Goal: Complete application form

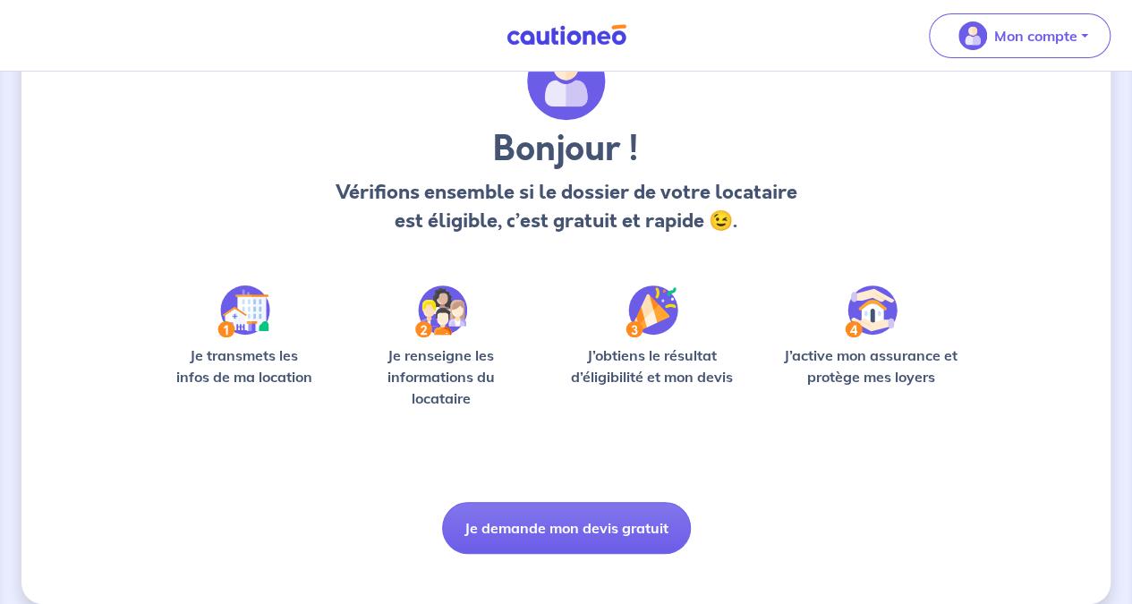
scroll to position [112, 0]
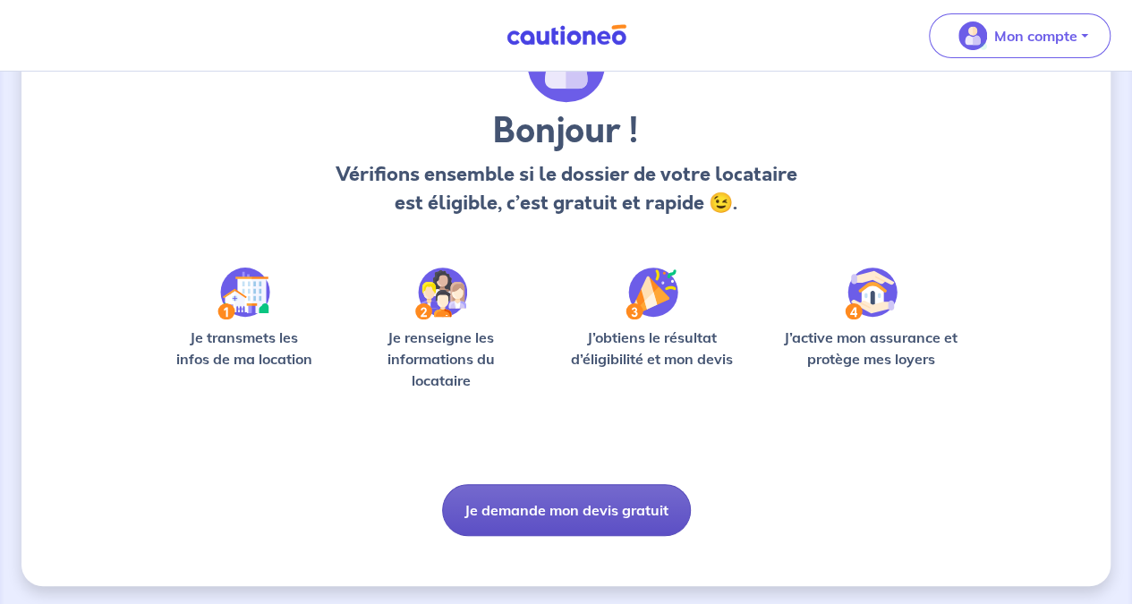
click at [626, 511] on button "Je demande mon devis gratuit" at bounding box center [566, 510] width 249 height 52
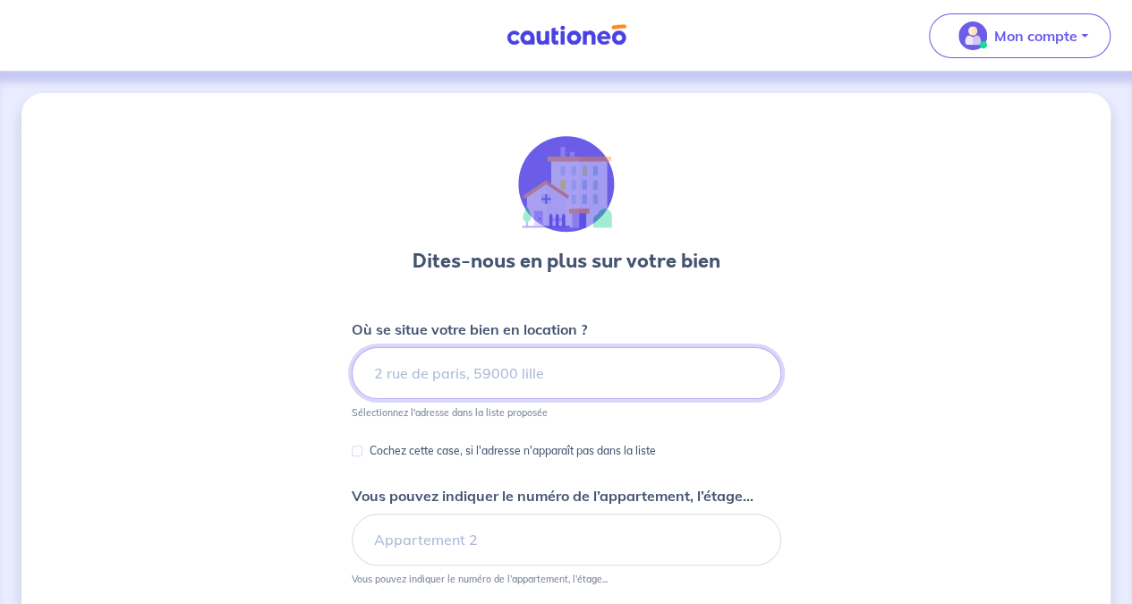
click at [593, 382] on input at bounding box center [566, 373] width 429 height 52
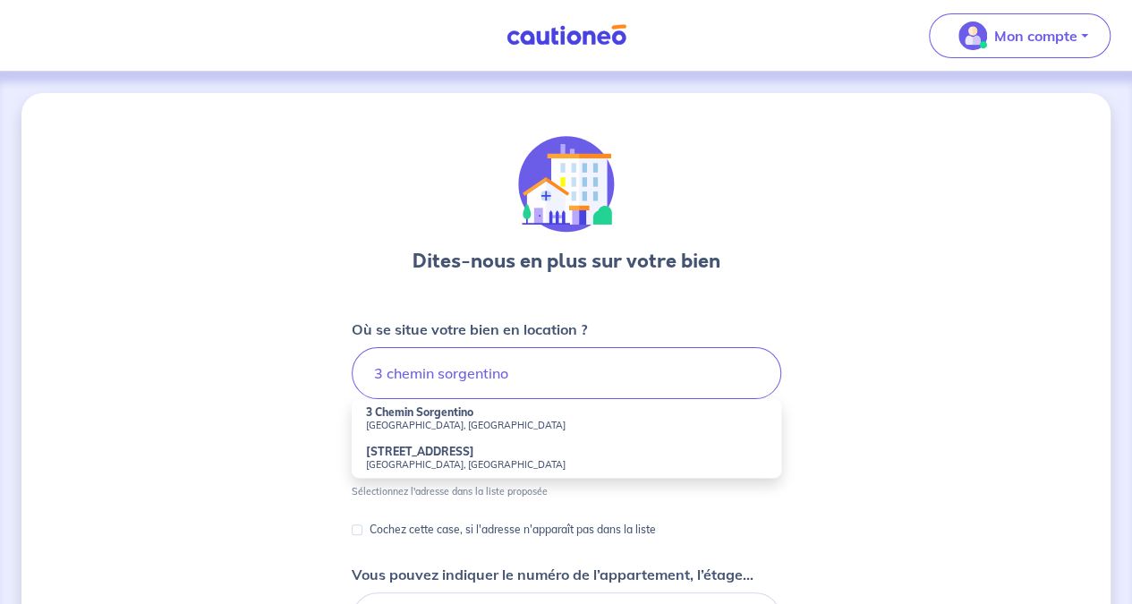
click at [453, 417] on strong "3 Chemin Sorgentino" at bounding box center [419, 411] width 107 height 13
type input "3 [GEOGRAPHIC_DATA], [GEOGRAPHIC_DATA], [GEOGRAPHIC_DATA]"
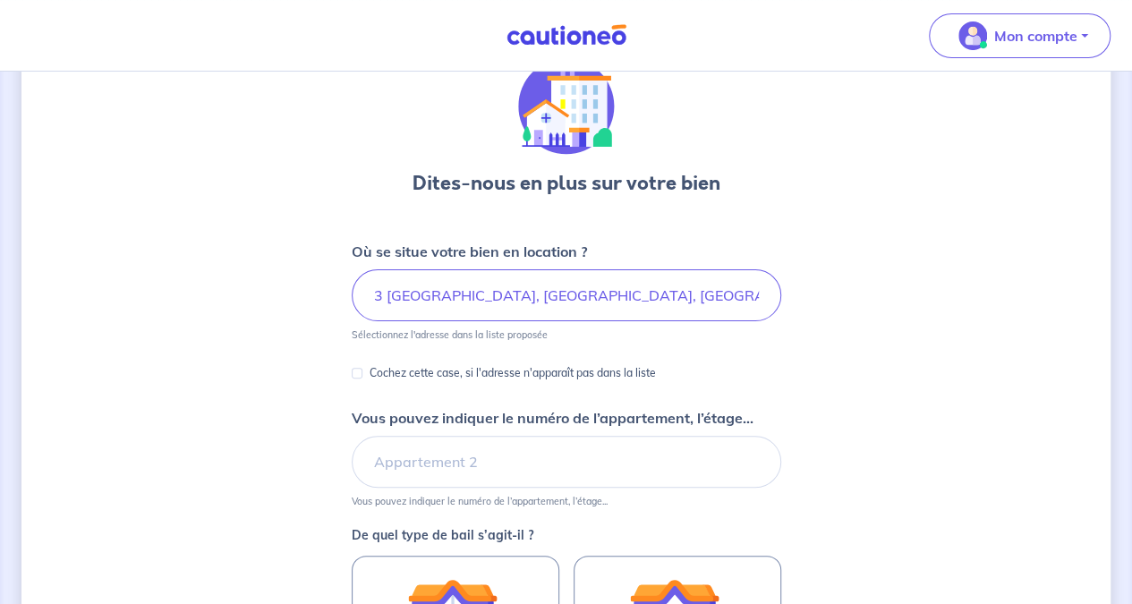
scroll to position [81, 0]
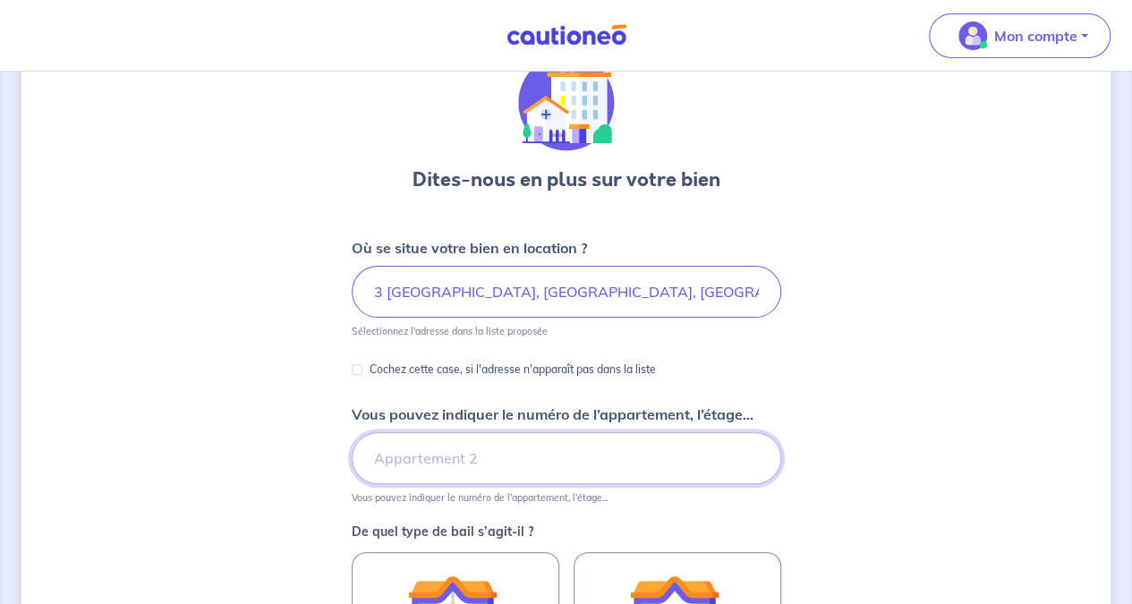
click at [558, 471] on input "Vous pouvez indiquer le numéro de l’appartement, l’étage..." at bounding box center [566, 458] width 429 height 52
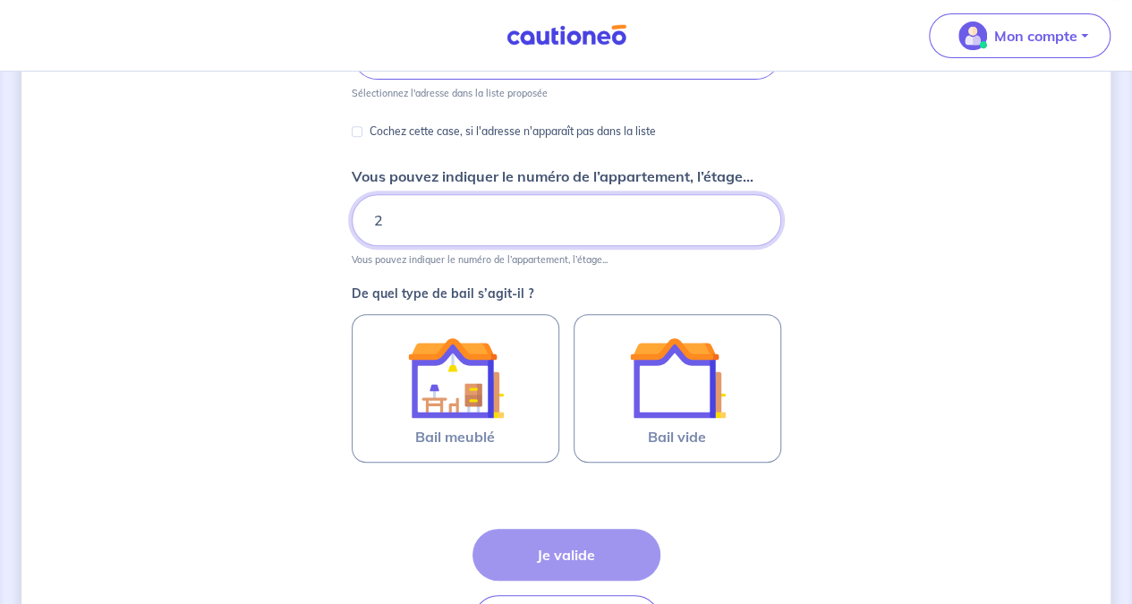
scroll to position [320, 0]
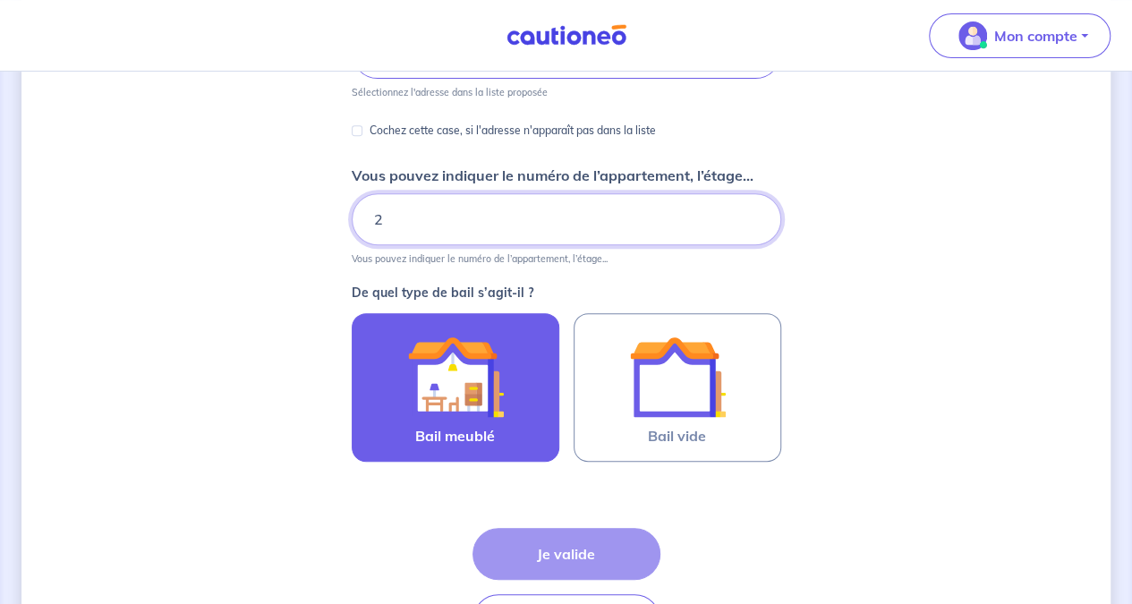
type input "2"
click at [499, 389] on img at bounding box center [455, 376] width 97 height 97
click at [0, 0] on input "Bail meublé" at bounding box center [0, 0] width 0 height 0
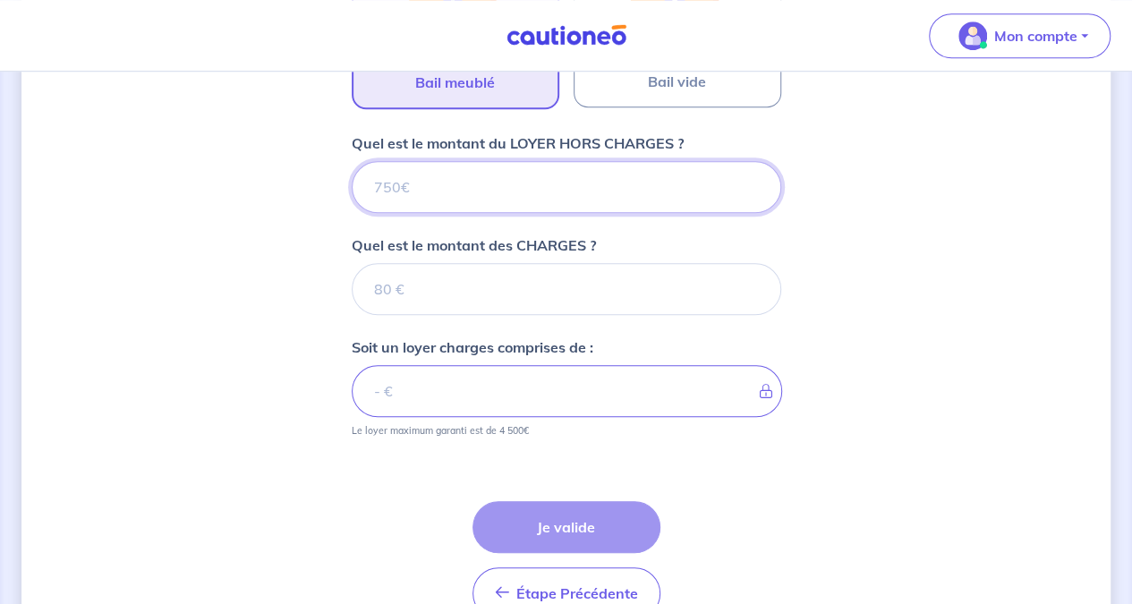
scroll to position [675, 0]
click at [550, 180] on input "Quel est le montant du LOYER HORS CHARGES ?" at bounding box center [566, 186] width 429 height 52
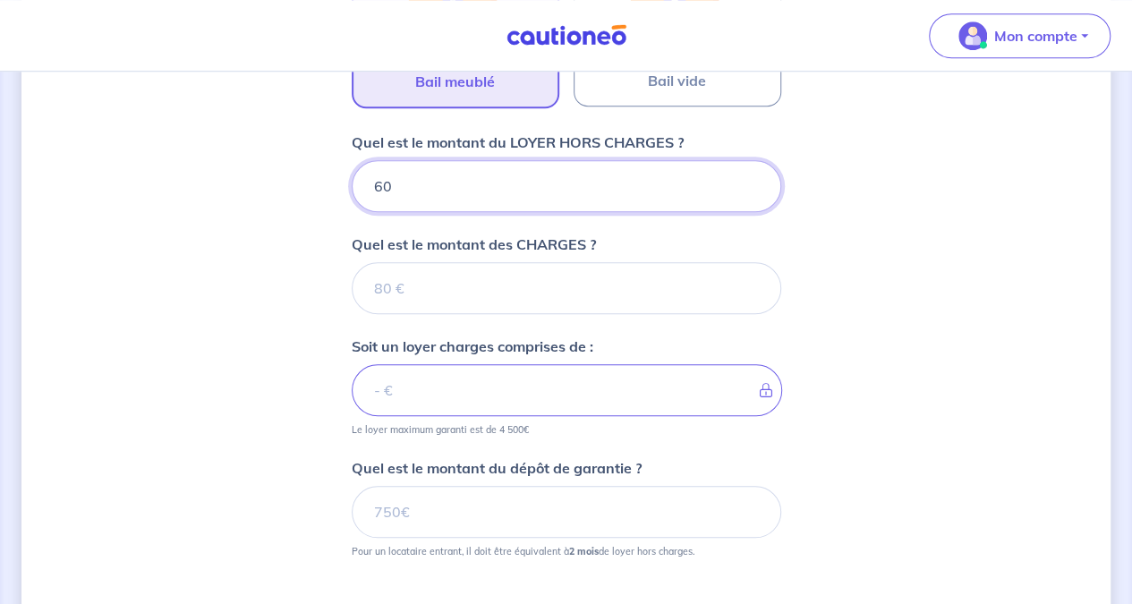
type input "600"
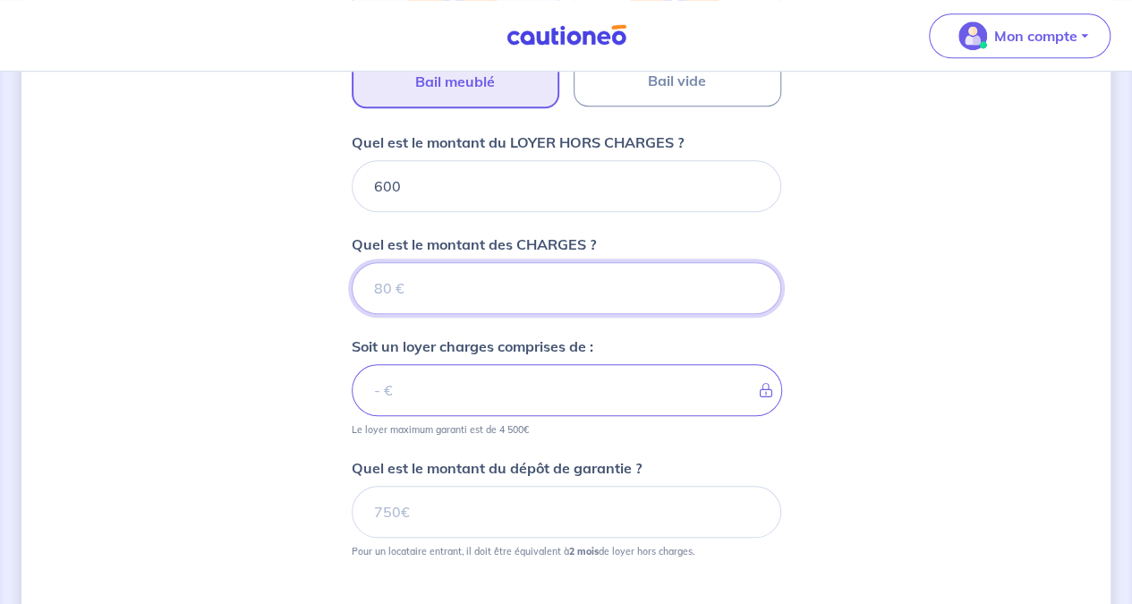
click at [535, 291] on input "Quel est le montant des CHARGES ?" at bounding box center [566, 288] width 429 height 52
type input "80"
type input "680"
type input "80"
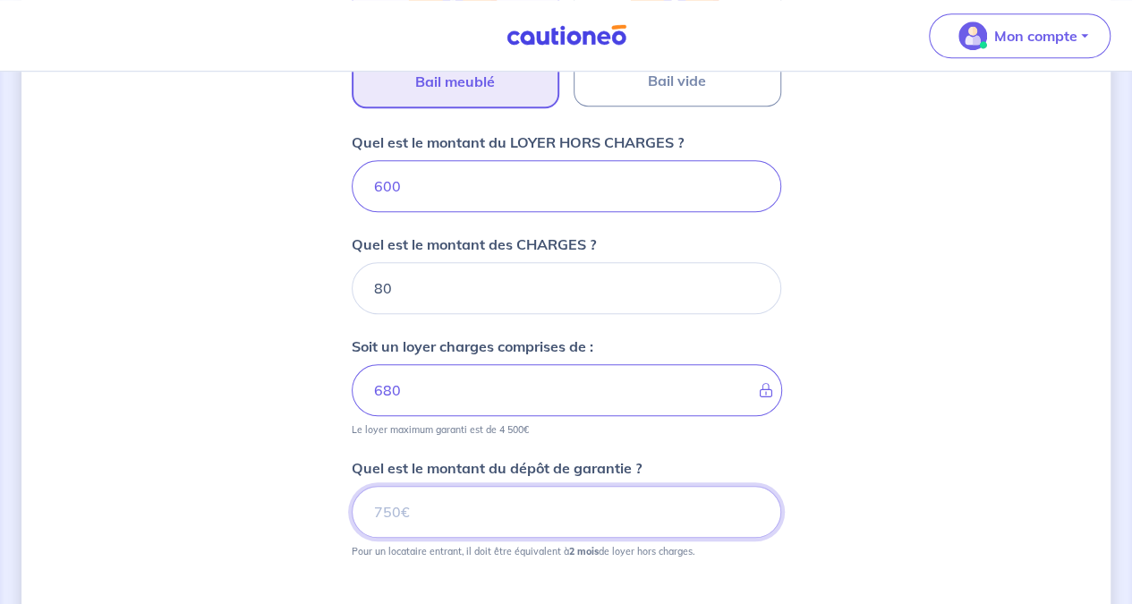
click at [542, 518] on input "Quel est le montant du dépôt de garantie ?" at bounding box center [566, 512] width 429 height 52
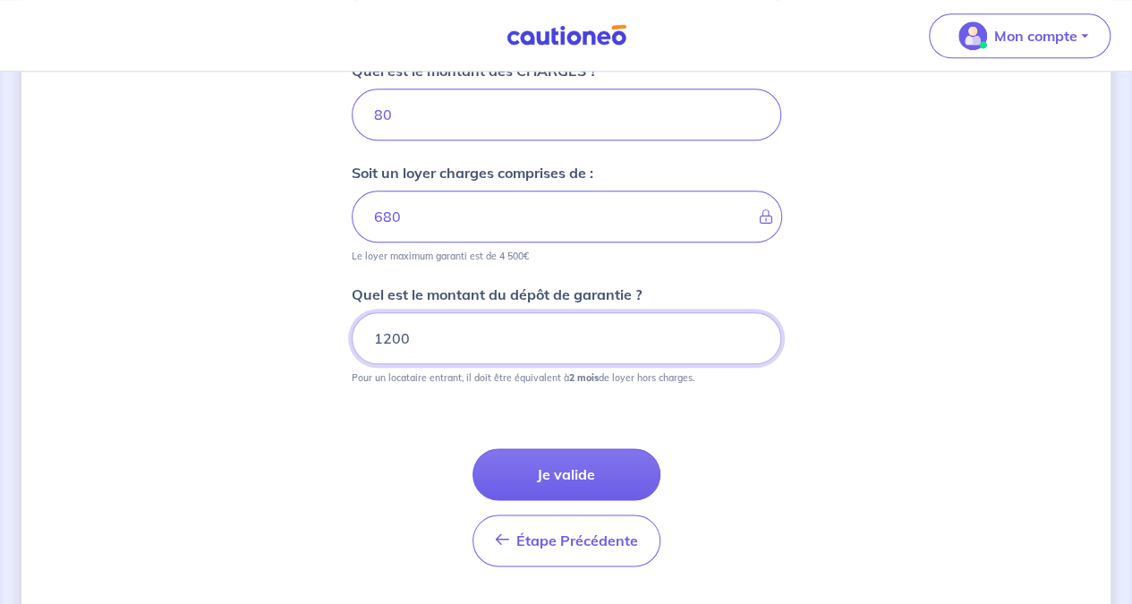
scroll to position [848, 0]
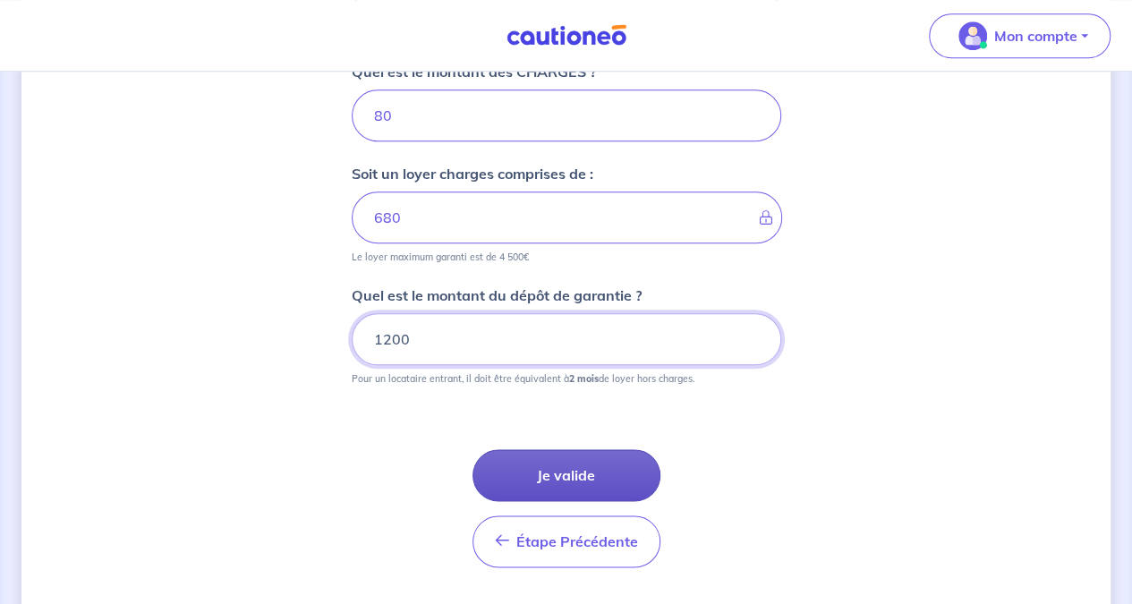
type input "1200"
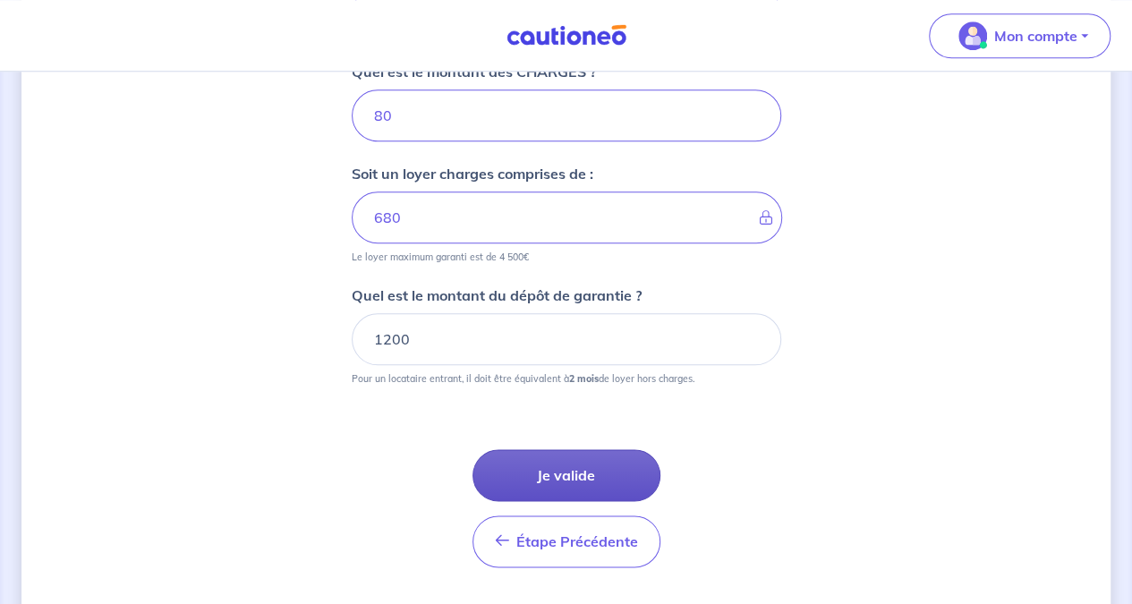
click at [525, 473] on button "Je valide" at bounding box center [566, 475] width 188 height 52
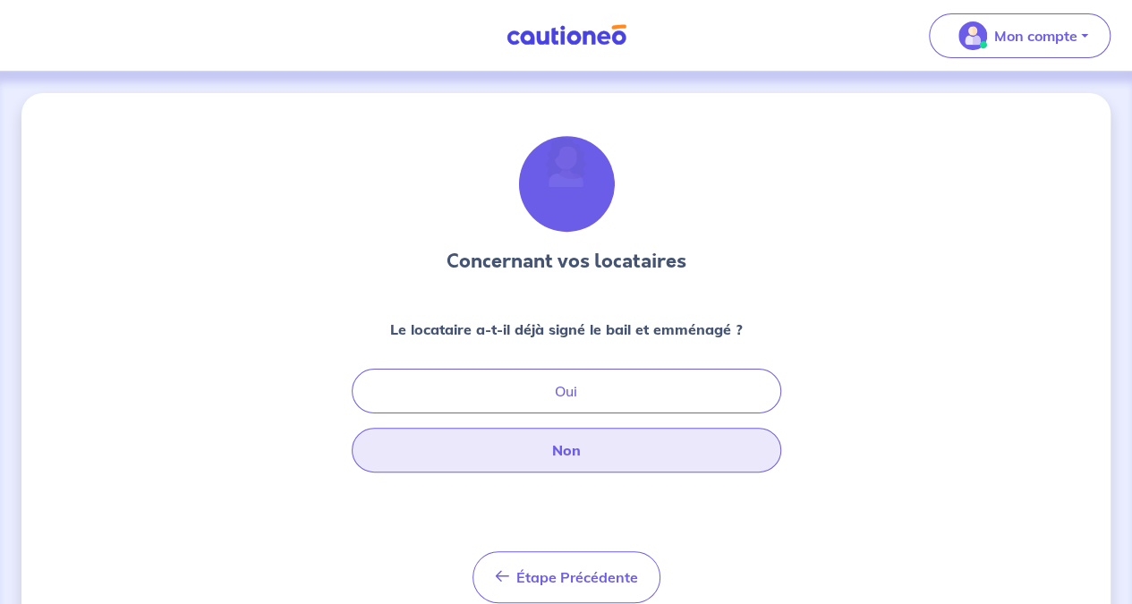
click at [635, 437] on button "Non" at bounding box center [566, 450] width 429 height 45
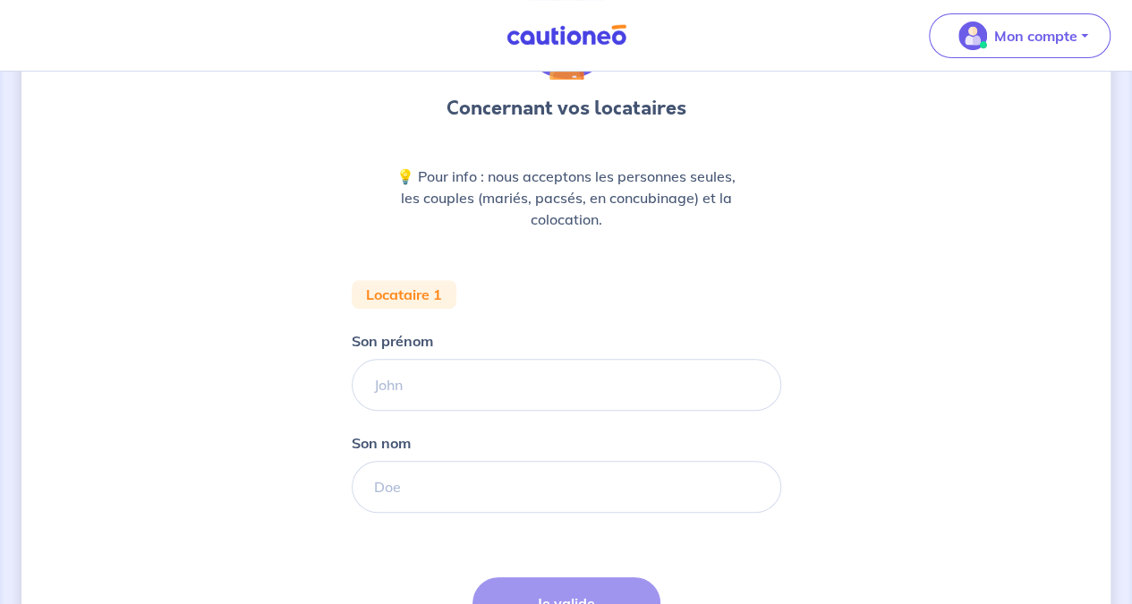
scroll to position [161, 0]
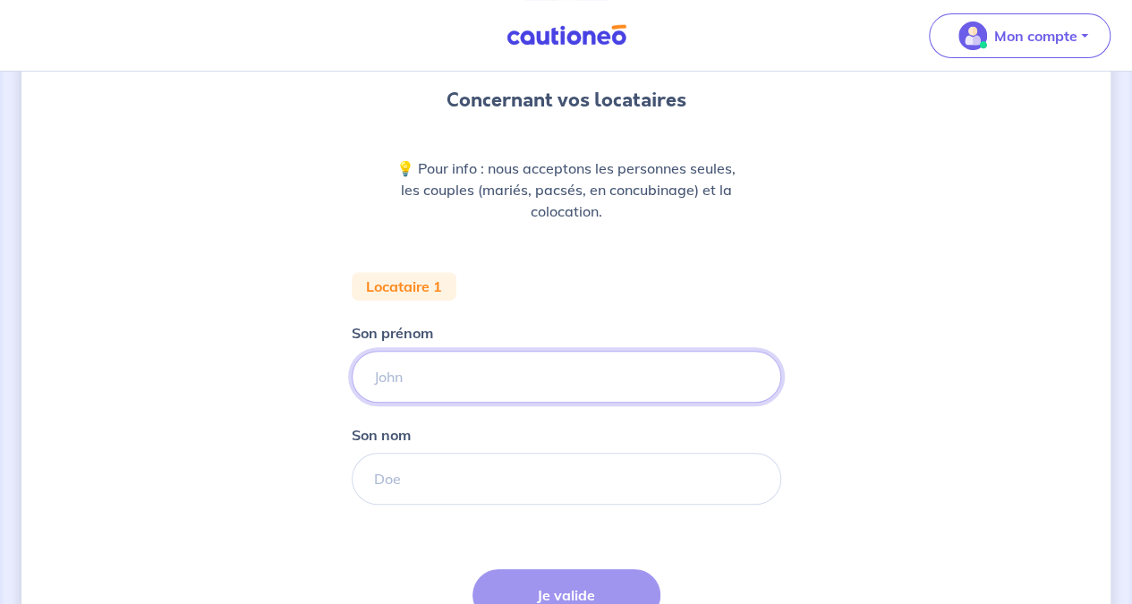
click at [470, 364] on input "Son prénom" at bounding box center [566, 377] width 429 height 52
type input "KAMEL"
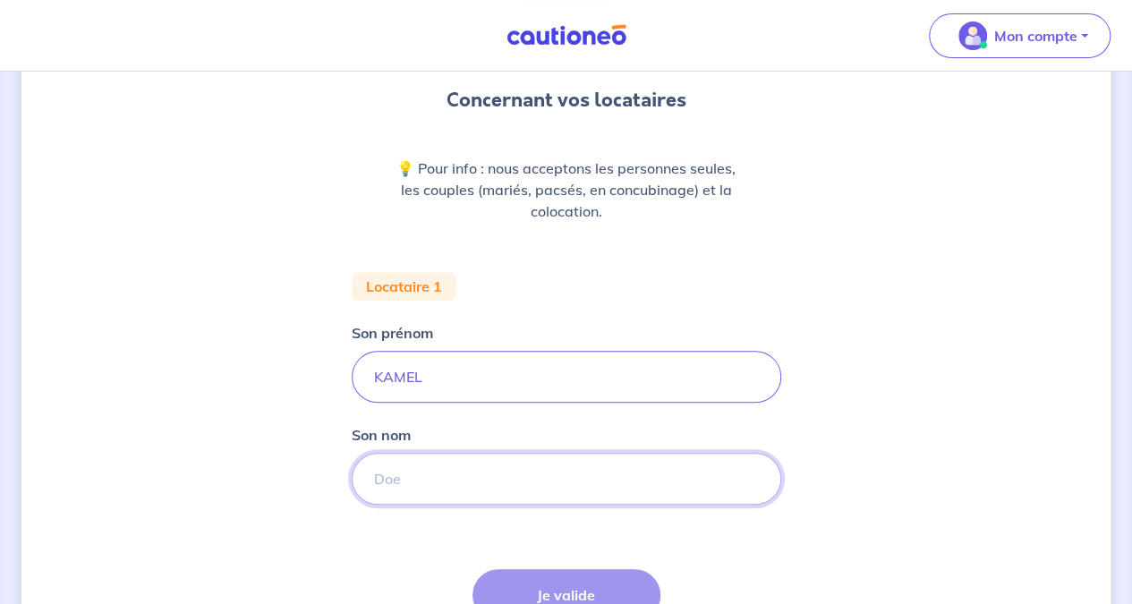
click at [427, 468] on input "Son nom" at bounding box center [566, 479] width 429 height 52
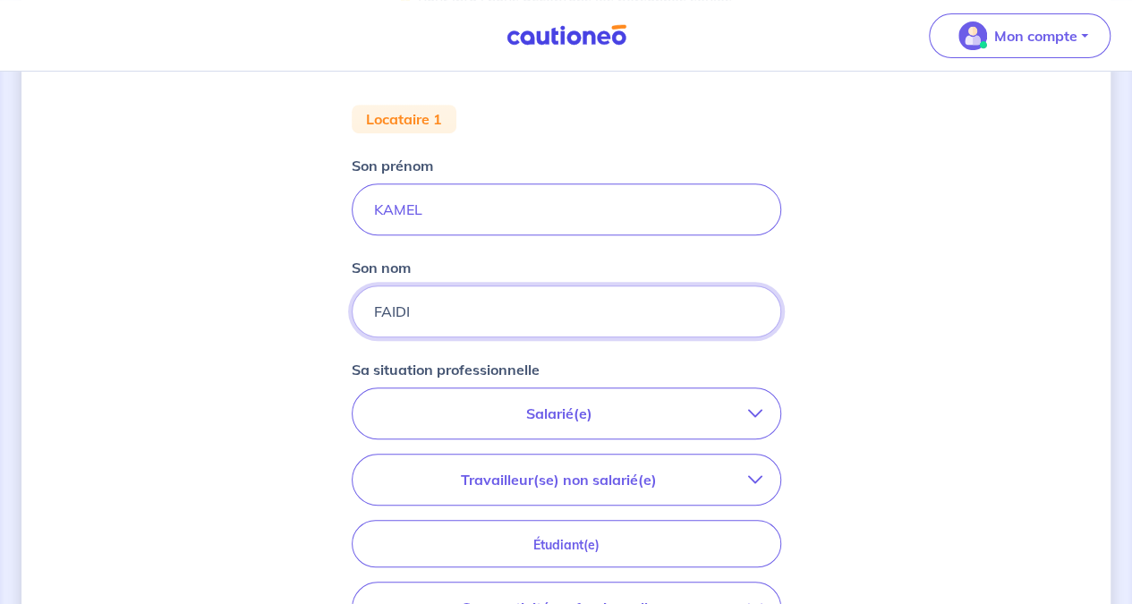
scroll to position [330, 0]
type input "FAIDI"
click at [705, 382] on div "Sa situation professionnelle Salarié(e) CDI hors période d'essai CDI en période…" at bounding box center [566, 501] width 429 height 289
click at [661, 429] on button "Salarié(e)" at bounding box center [566, 411] width 428 height 50
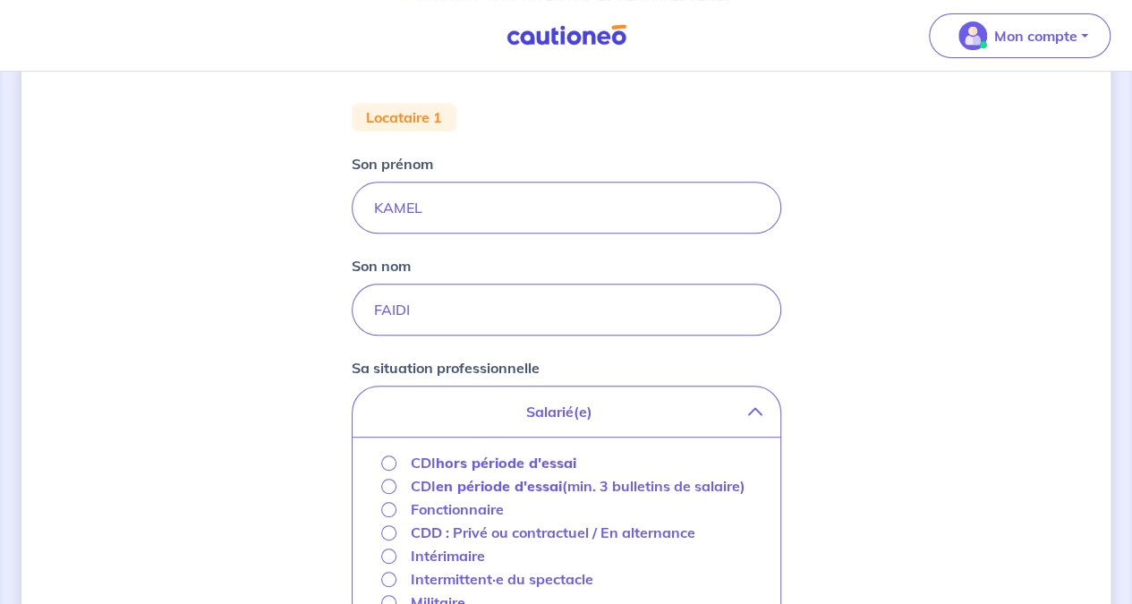
click at [555, 456] on strong "hors période d'essai" at bounding box center [506, 463] width 140 height 18
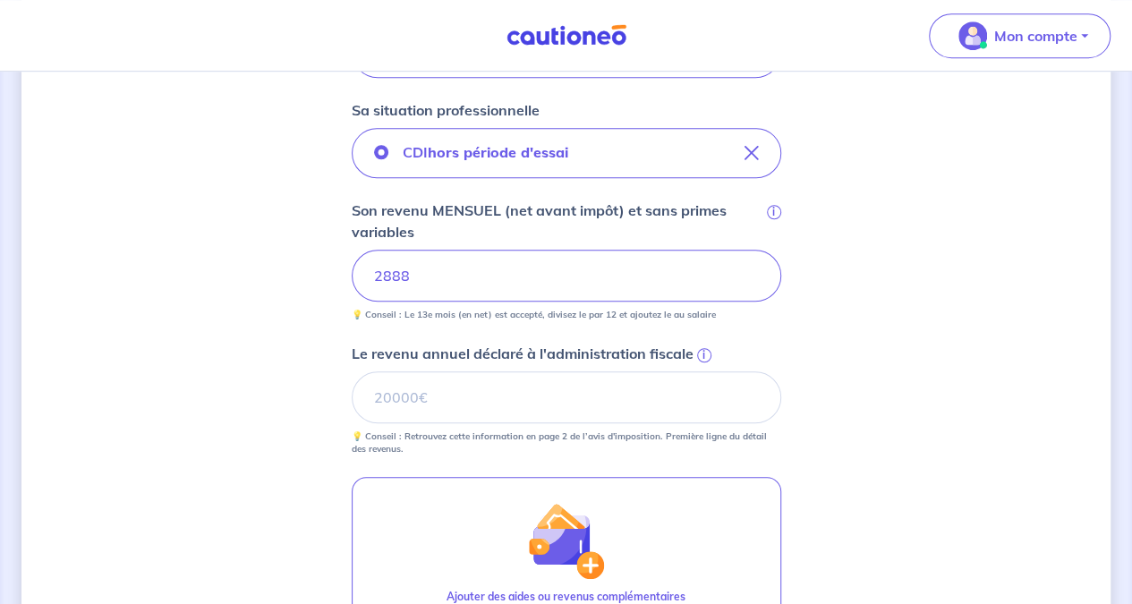
scroll to position [588, 0]
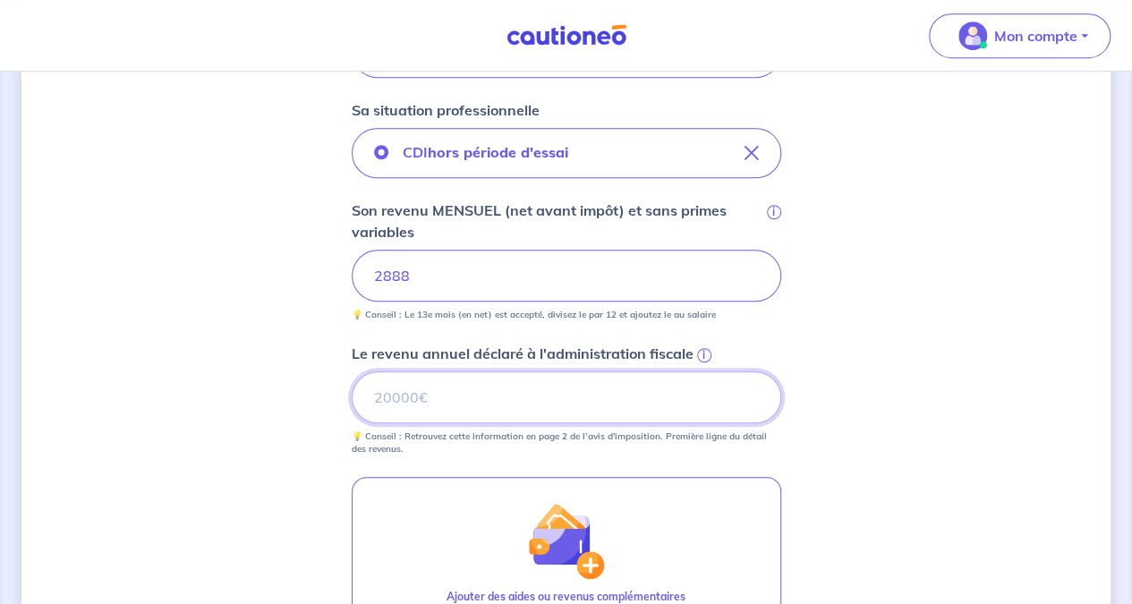
click at [677, 411] on input "Le revenu annuel déclaré à l'administration fiscale i" at bounding box center [566, 397] width 429 height 52
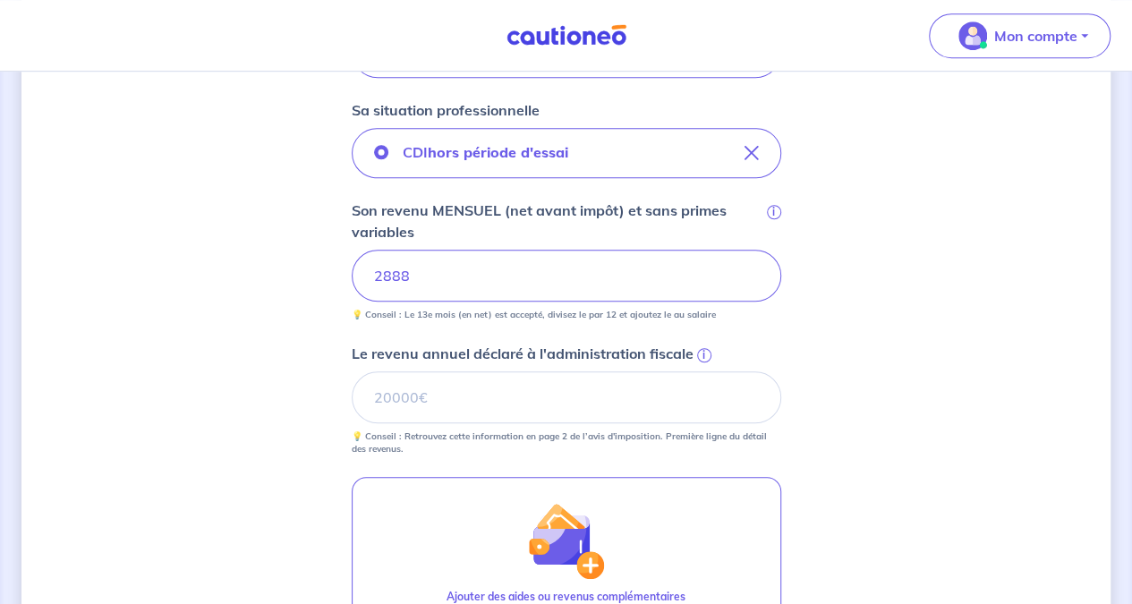
click at [699, 352] on span "i" at bounding box center [704, 355] width 14 height 14
click at [699, 371] on input "Le revenu annuel déclaré à l'administration fiscale i" at bounding box center [566, 397] width 429 height 52
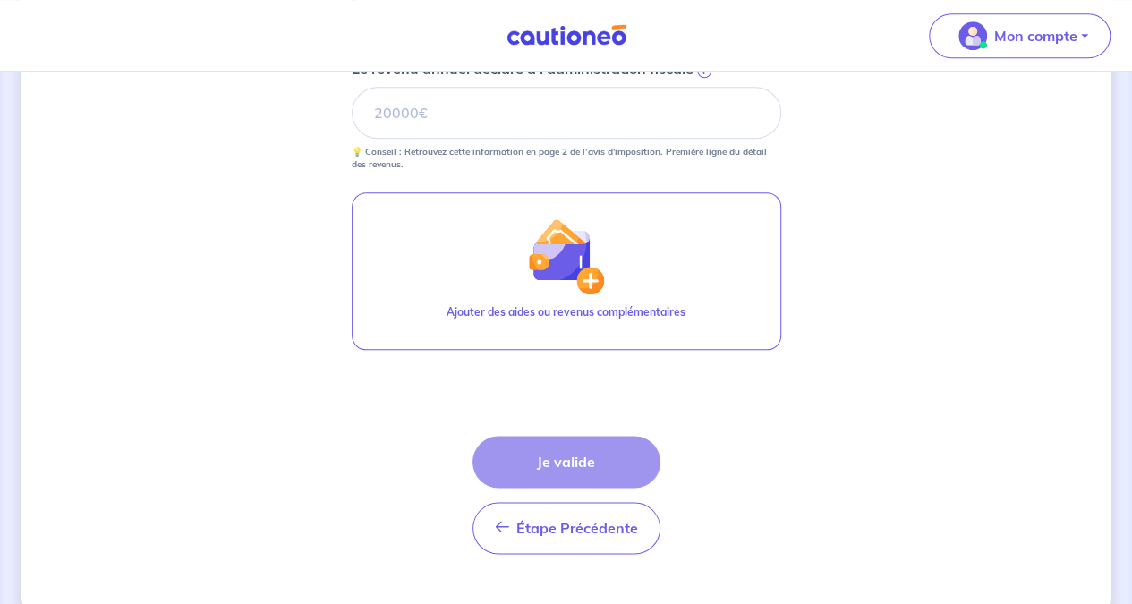
scroll to position [871, 0]
click at [596, 467] on div "Étape Précédente Précédent Je valide Je valide" at bounding box center [566, 496] width 188 height 118
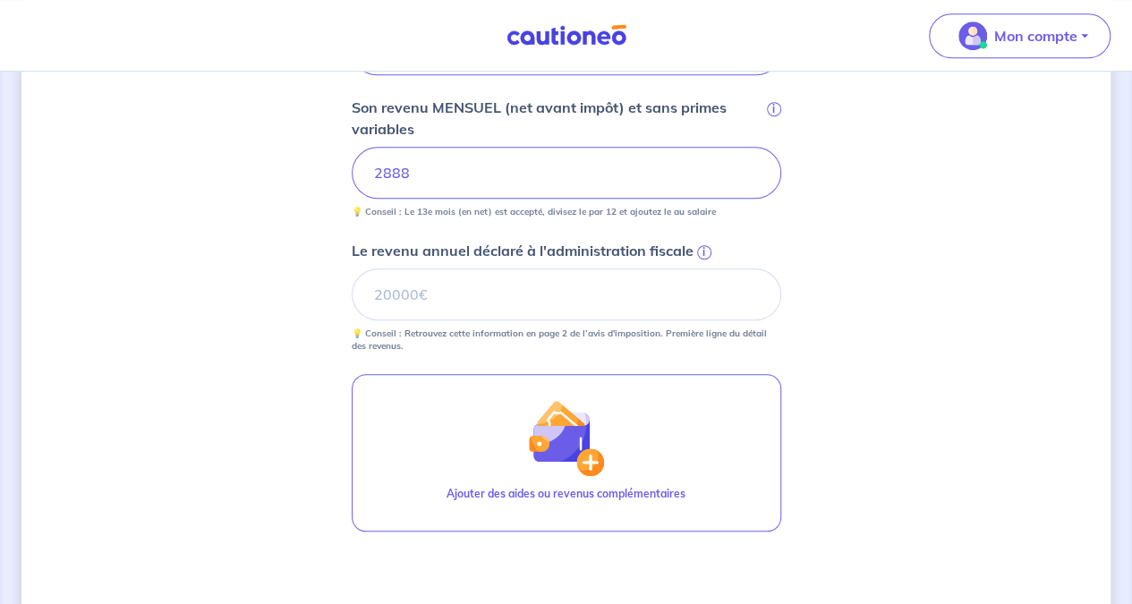
scroll to position [690, 0]
